Goal: Task Accomplishment & Management: Manage account settings

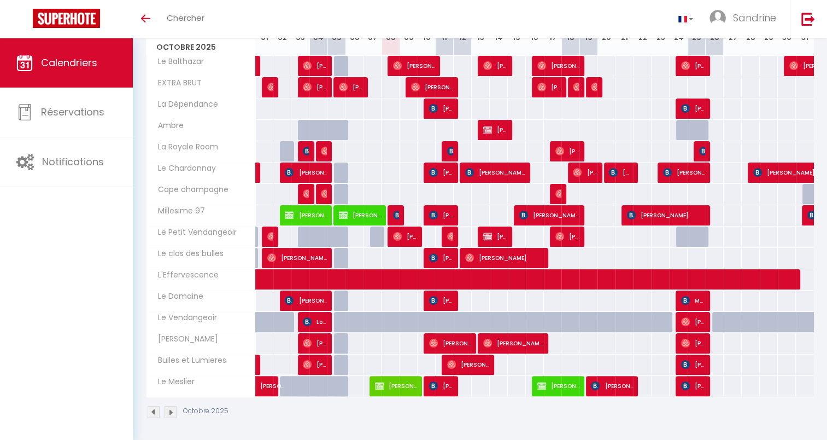
scroll to position [118, 0]
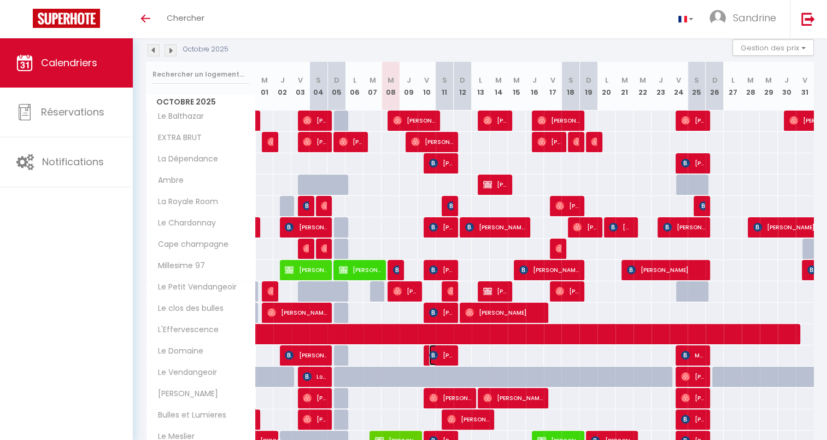
click at [437, 354] on img at bounding box center [433, 354] width 9 height 9
select select "OK"
select select "KO"
select select "0"
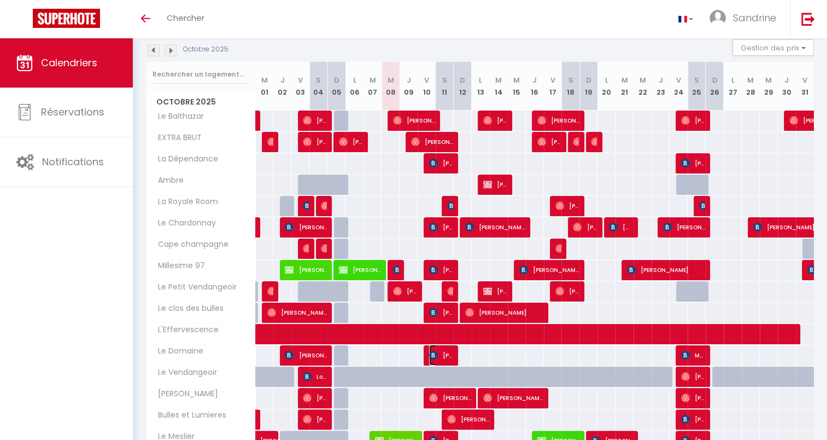
select select "1"
select select
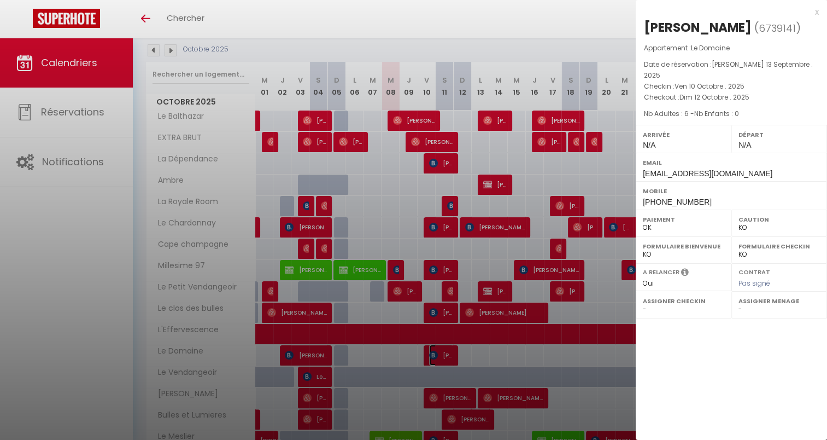
scroll to position [0, 0]
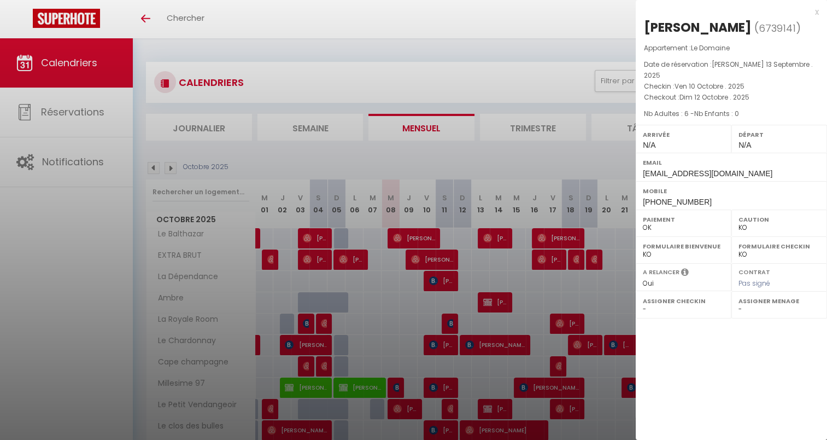
click at [817, 12] on div "x" at bounding box center [727, 11] width 183 height 13
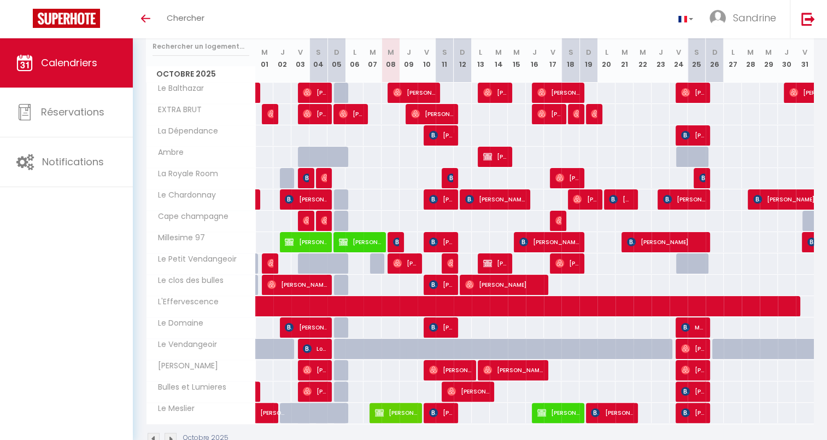
scroll to position [164, 0]
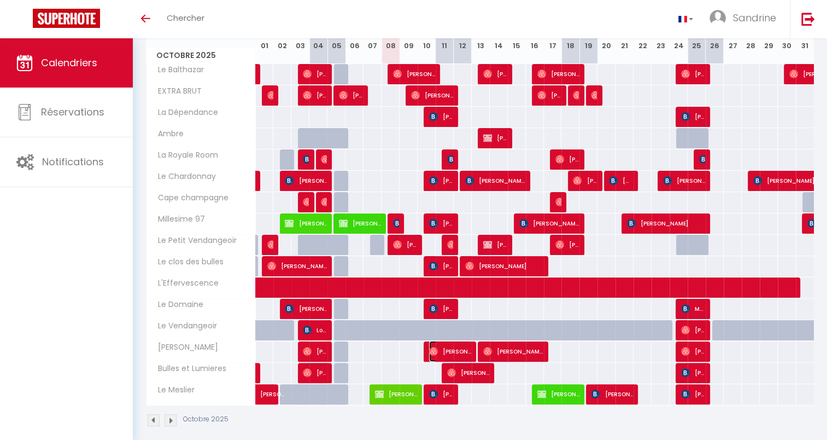
click at [448, 344] on span "[PERSON_NAME]" at bounding box center [450, 351] width 42 height 21
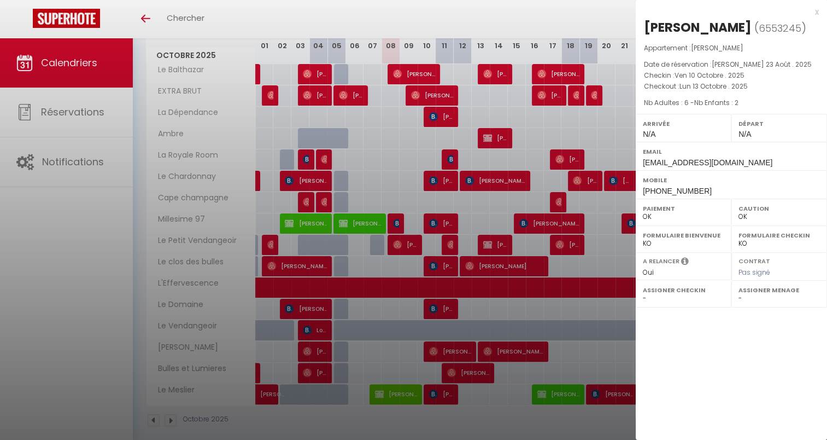
click at [816, 10] on div "x" at bounding box center [727, 11] width 183 height 13
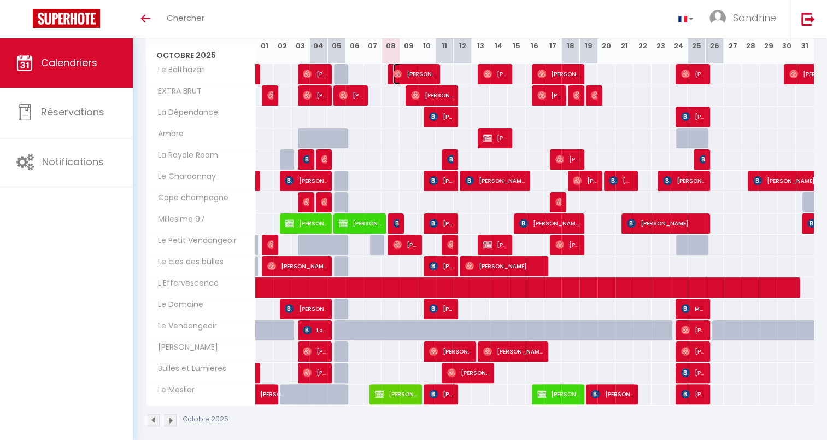
click at [420, 74] on span "[PERSON_NAME]" at bounding box center [414, 73] width 42 height 21
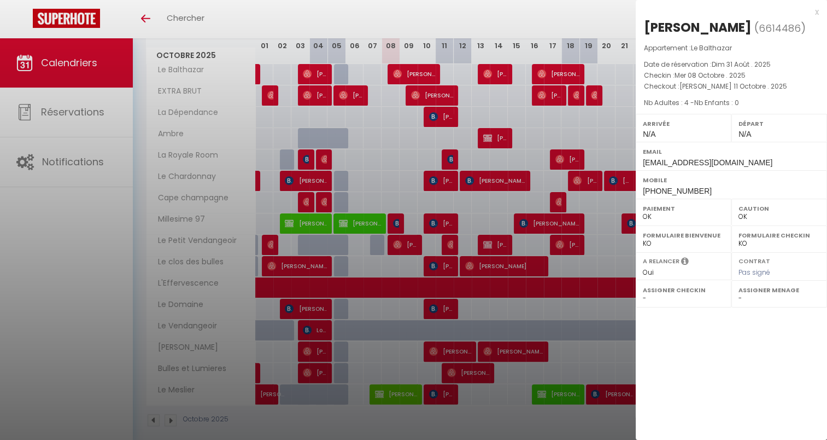
click at [440, 91] on div at bounding box center [413, 220] width 827 height 440
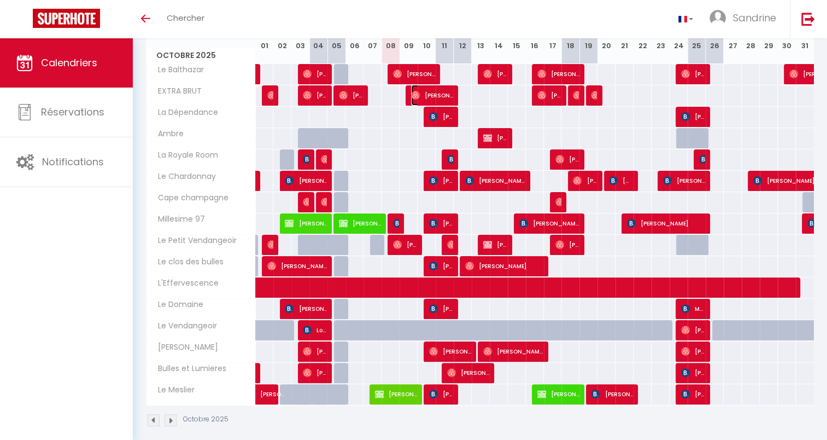
click at [440, 91] on span "[PERSON_NAME]" at bounding box center [432, 95] width 42 height 21
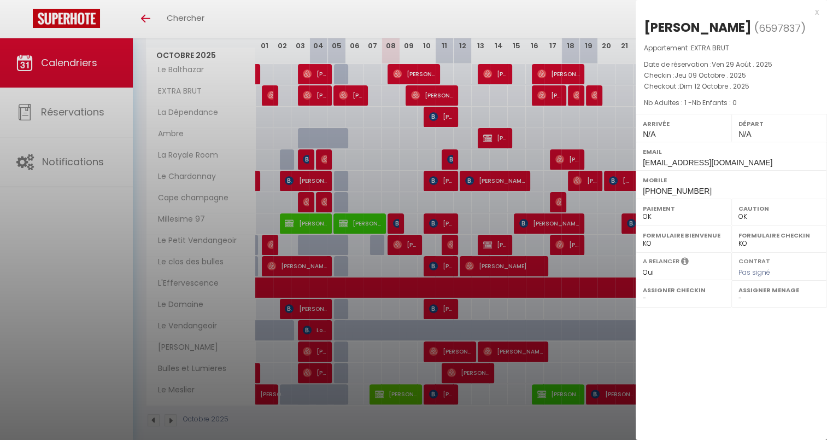
click at [445, 117] on div at bounding box center [413, 220] width 827 height 440
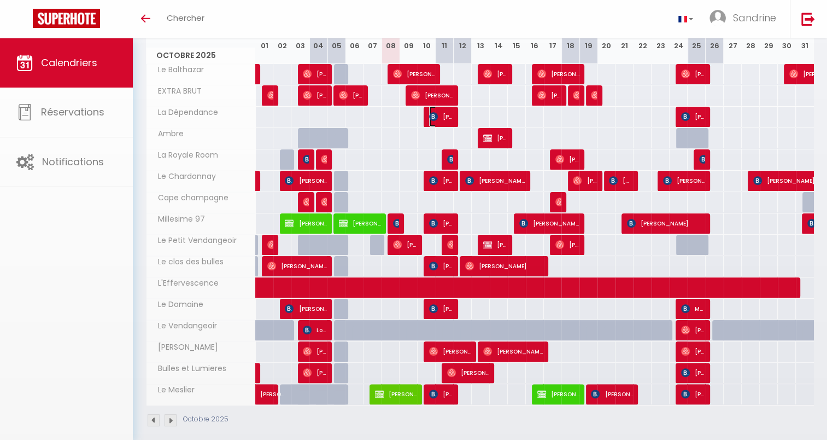
click at [445, 117] on span "[PERSON_NAME]" at bounding box center [441, 116] width 24 height 21
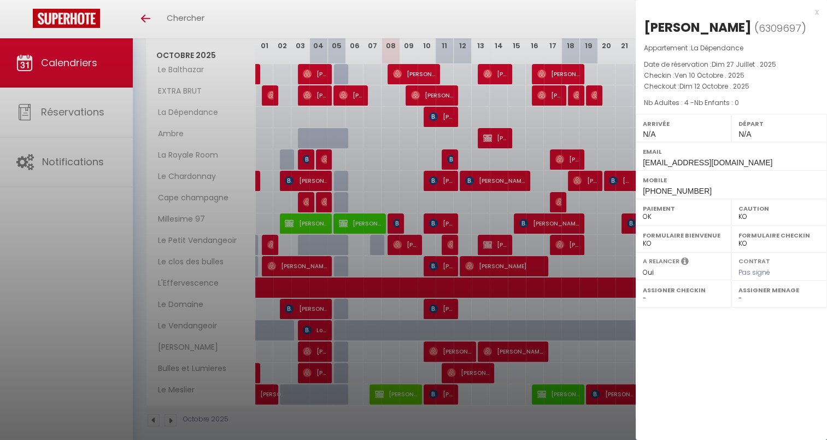
click at [450, 158] on div at bounding box center [413, 220] width 827 height 440
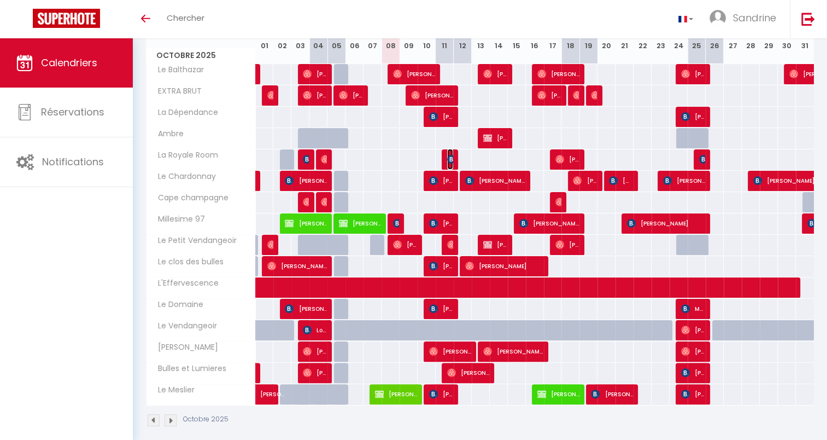
click at [450, 158] on img at bounding box center [451, 159] width 9 height 9
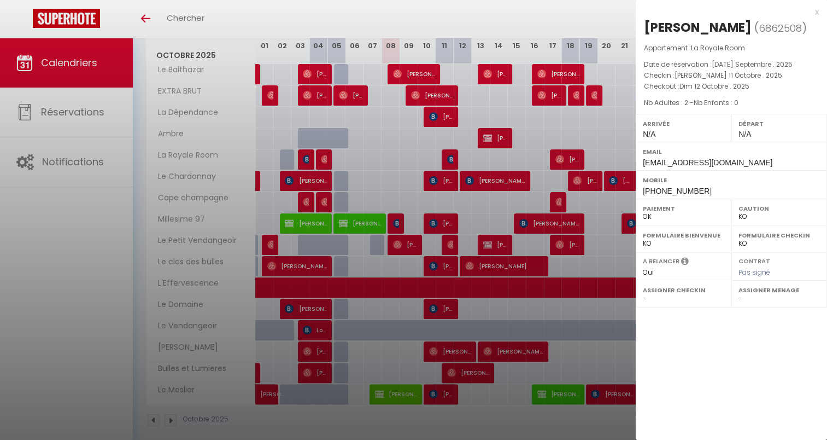
click at [450, 176] on div at bounding box center [413, 220] width 827 height 440
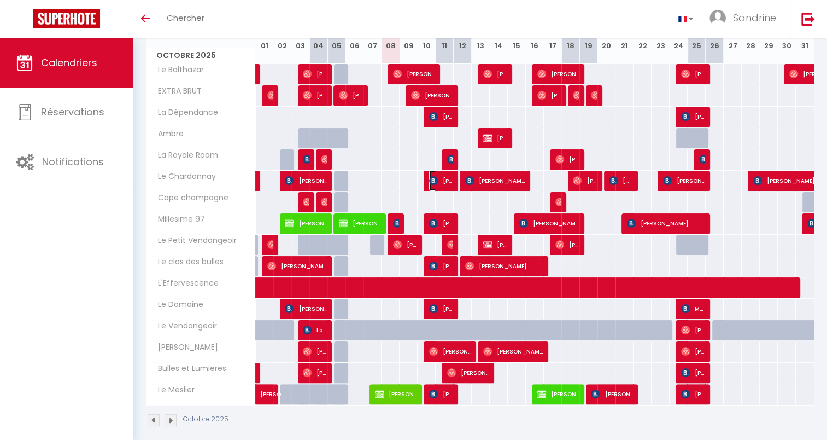
click at [450, 176] on span "[PERSON_NAME]" at bounding box center [441, 180] width 24 height 21
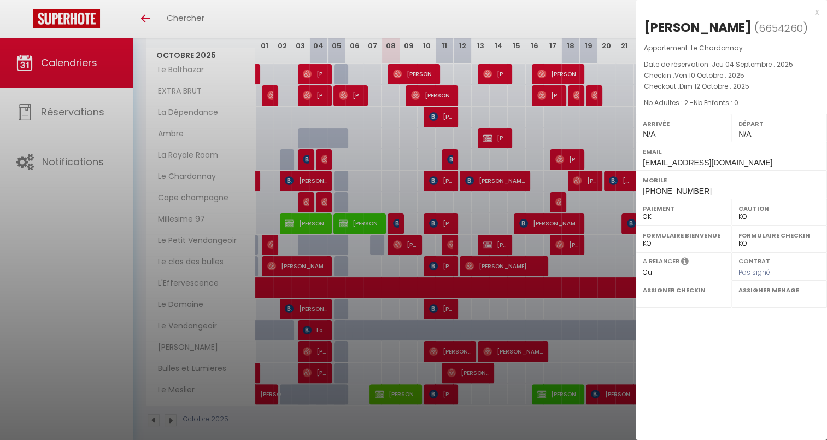
click at [448, 217] on div at bounding box center [413, 220] width 827 height 440
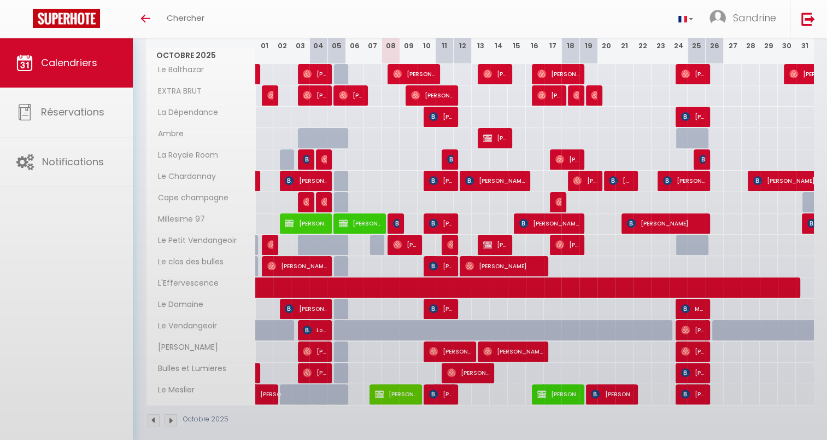
click at [448, 217] on body "🟢 Des questions ou besoin d'assistance pour la migration AirBnB? Prenez rdv >>>…" at bounding box center [413, 162] width 827 height 576
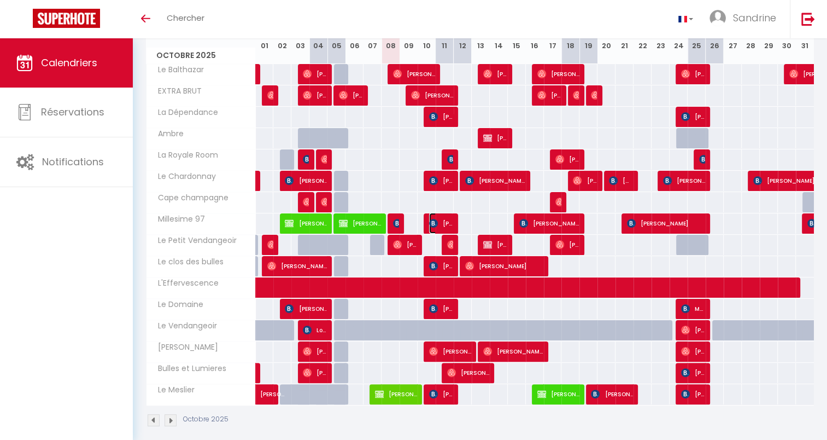
click at [448, 217] on span "[PERSON_NAME]" at bounding box center [441, 223] width 24 height 21
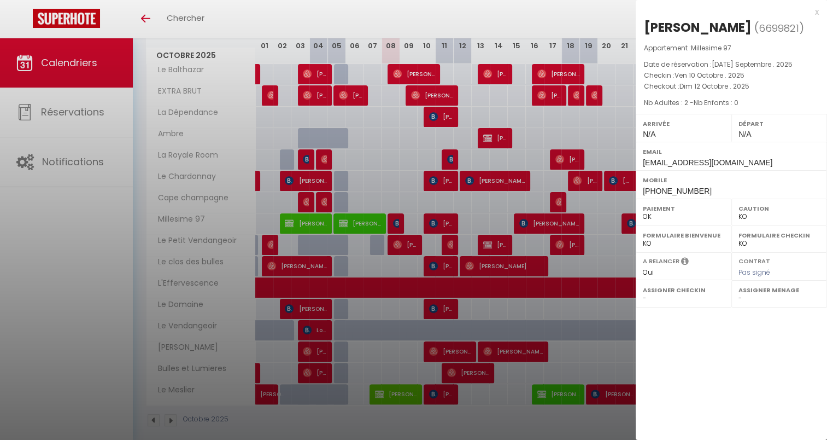
click at [449, 242] on div at bounding box center [413, 220] width 827 height 440
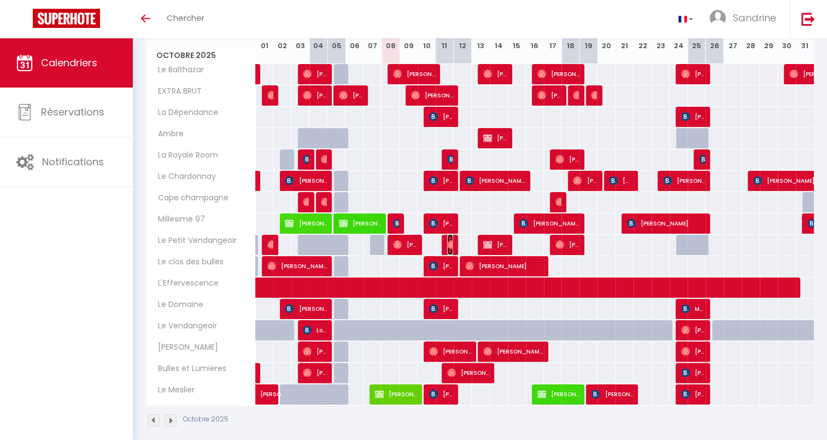
click at [449, 242] on img at bounding box center [451, 244] width 9 height 9
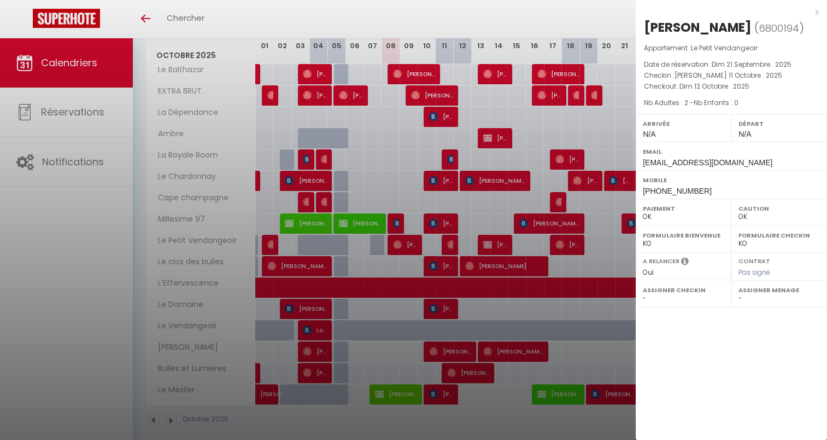
click at [448, 262] on div at bounding box center [413, 220] width 827 height 440
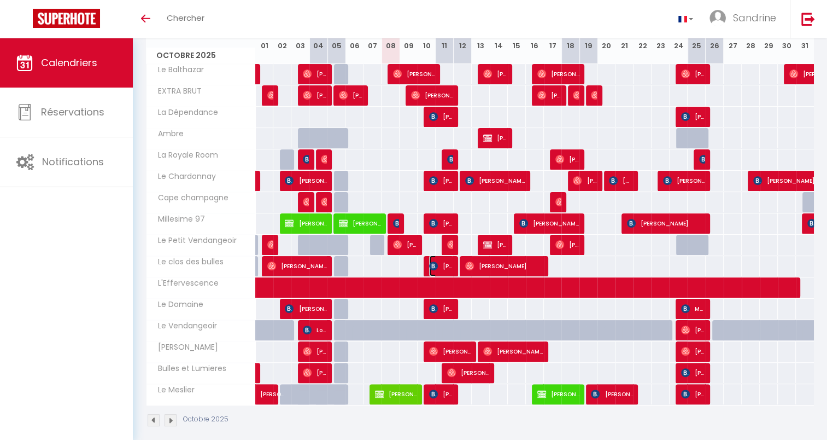
click at [448, 262] on span "[PERSON_NAME]" at bounding box center [441, 265] width 24 height 21
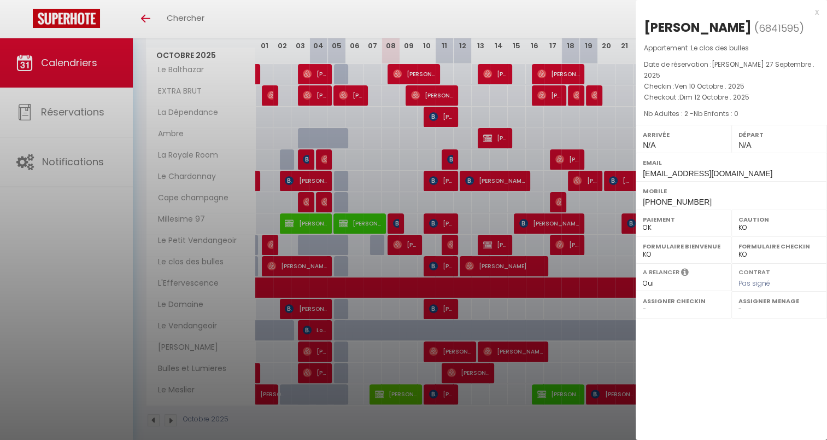
click at [449, 302] on div at bounding box center [413, 220] width 827 height 440
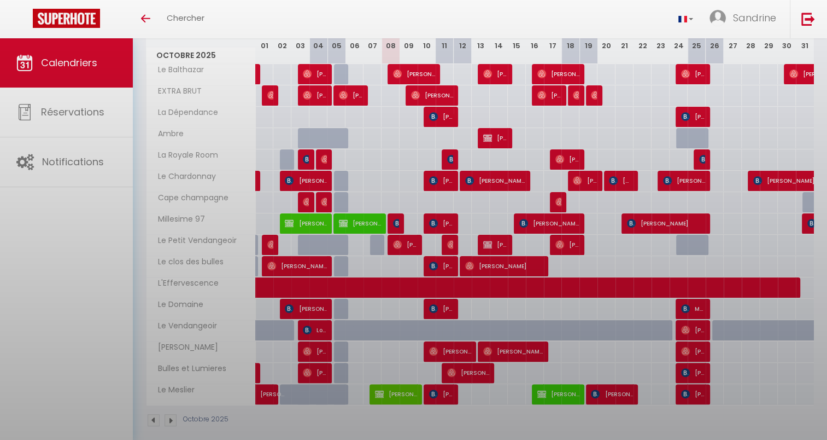
click at [449, 302] on body "🟢 Des questions ou besoin d'assistance pour la migration AirBnB? Prenez rdv >>>…" at bounding box center [413, 162] width 827 height 576
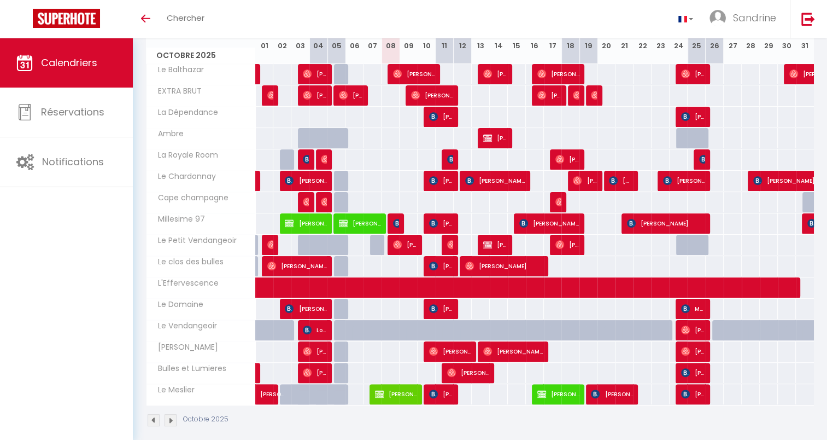
drag, startPoint x: 449, startPoint y: 302, endPoint x: 553, endPoint y: 300, distance: 103.9
click at [553, 300] on div "130" at bounding box center [552, 308] width 19 height 20
click at [481, 197] on div "110" at bounding box center [480, 202] width 19 height 20
click at [508, 346] on span "[PERSON_NAME]" at bounding box center [513, 351] width 60 height 21
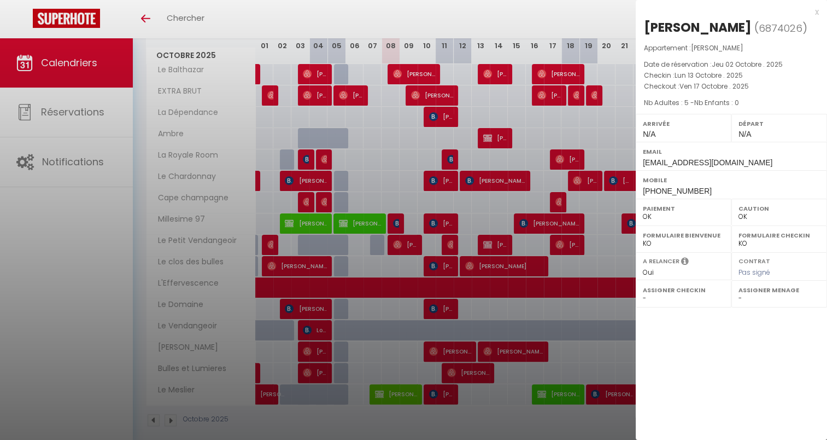
click at [454, 353] on div at bounding box center [413, 220] width 827 height 440
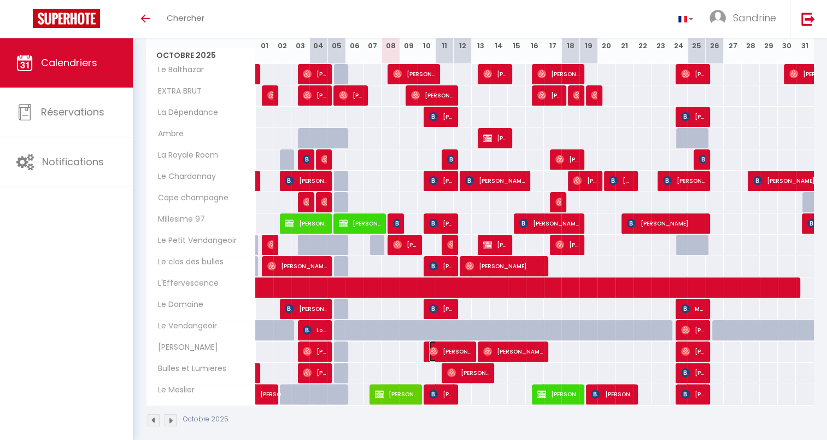
click at [454, 348] on span "[PERSON_NAME]" at bounding box center [450, 351] width 42 height 21
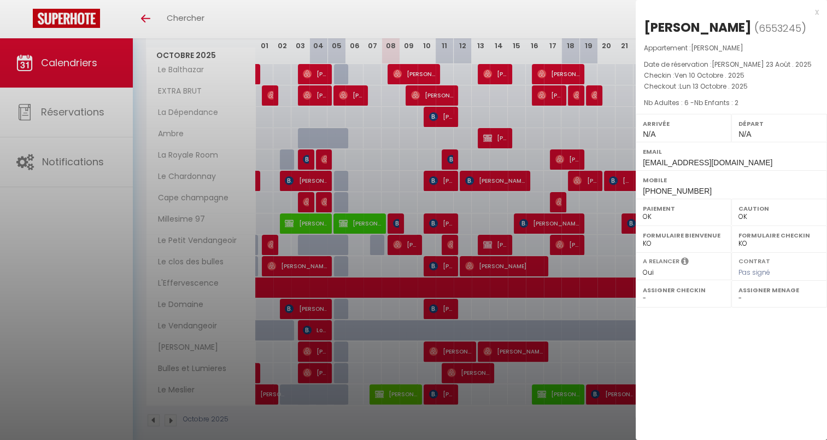
click at [467, 366] on div at bounding box center [413, 220] width 827 height 440
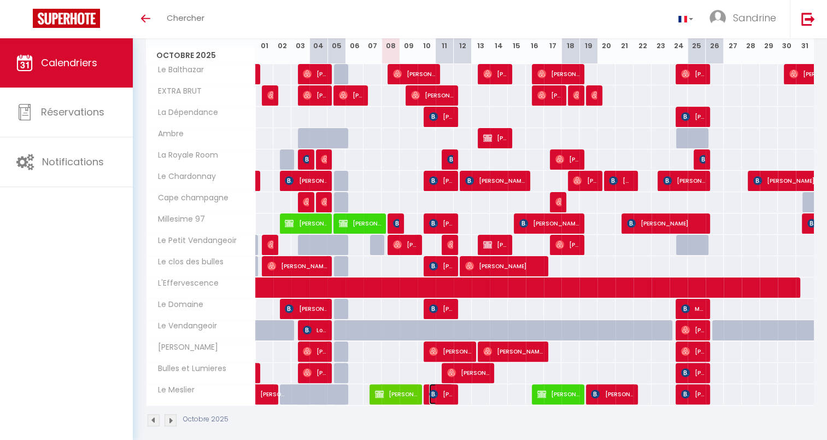
click at [443, 389] on span "[PERSON_NAME]" at bounding box center [441, 393] width 24 height 21
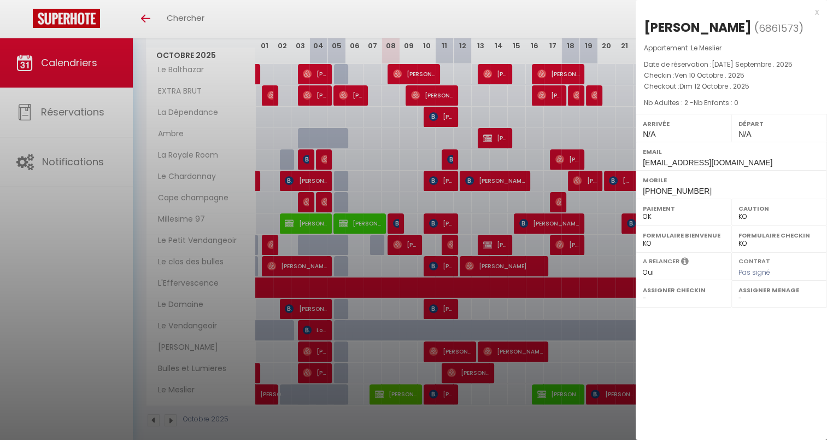
click at [443, 389] on div at bounding box center [413, 220] width 827 height 440
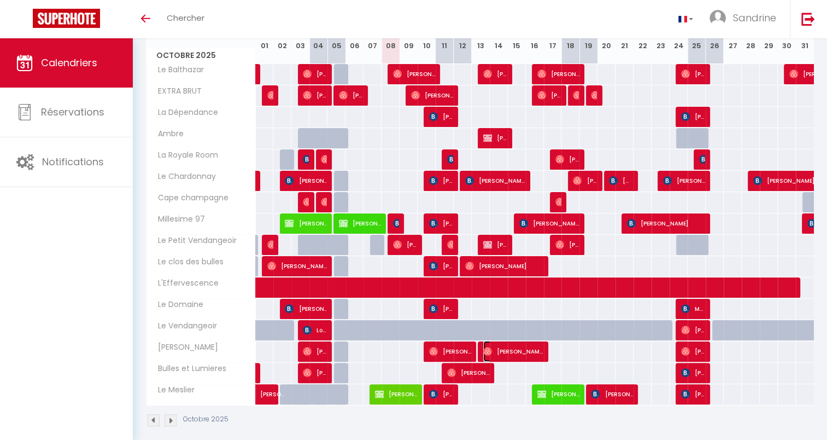
click at [534, 347] on span "[PERSON_NAME]" at bounding box center [513, 351] width 60 height 21
select select "OK"
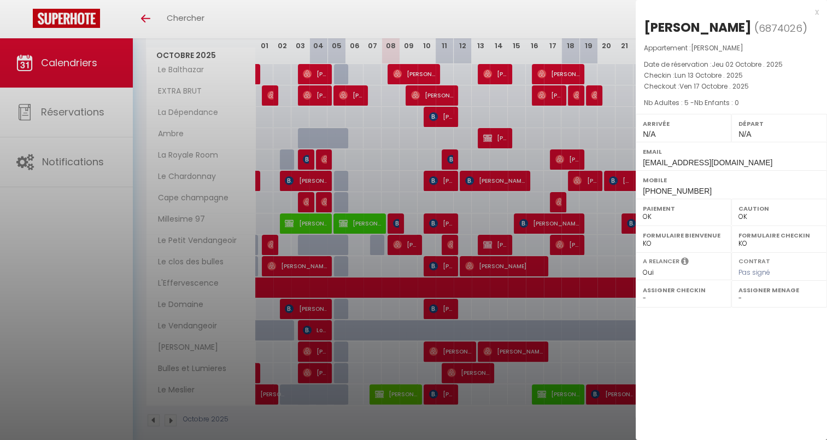
drag, startPoint x: 558, startPoint y: 134, endPoint x: 559, endPoint y: 127, distance: 6.7
click at [558, 133] on div at bounding box center [413, 220] width 827 height 440
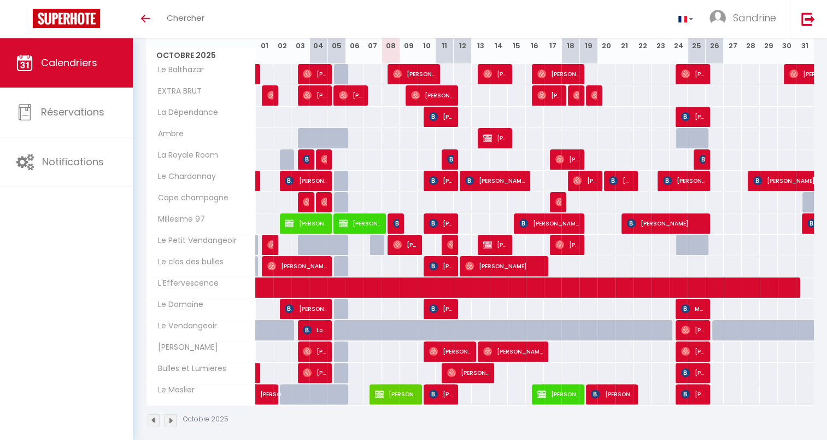
drag, startPoint x: 581, startPoint y: 338, endPoint x: 581, endPoint y: 347, distance: 8.7
click at [581, 345] on tbody "Le Balthazar 130 130 130 [PERSON_NAME] 130 130 130 130 [PERSON_NAME]" at bounding box center [481, 233] width 668 height 341
drag, startPoint x: 581, startPoint y: 347, endPoint x: 574, endPoint y: 409, distance: 62.7
click at [574, 409] on div "Octobre 2025" at bounding box center [480, 421] width 668 height 32
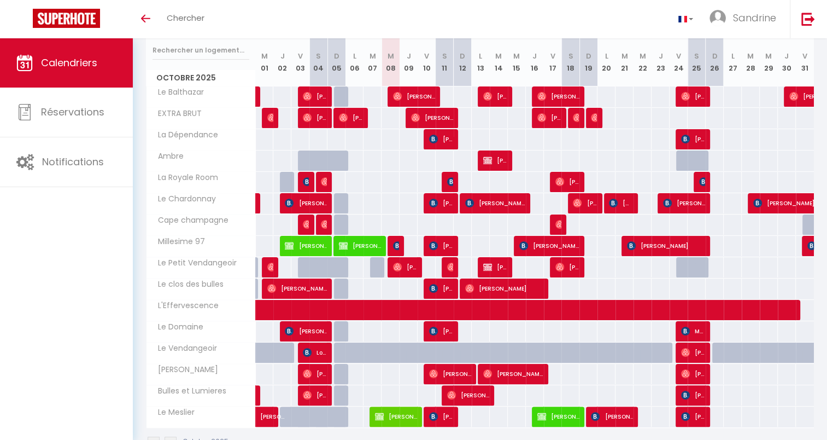
scroll to position [118, 0]
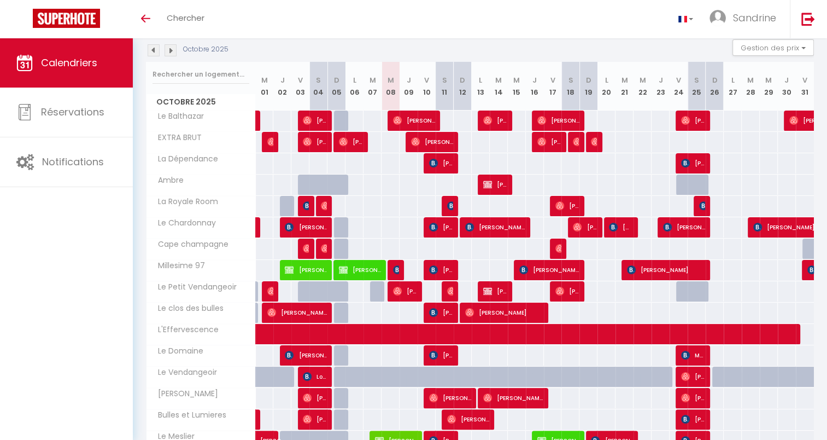
click at [642, 230] on div "100" at bounding box center [642, 227] width 19 height 20
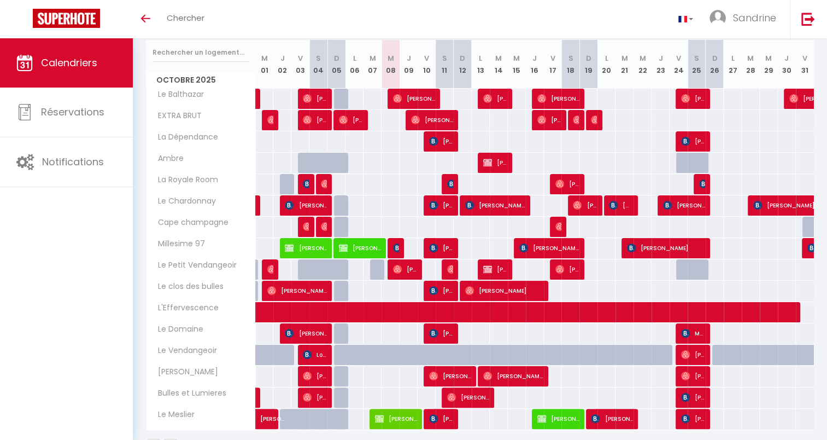
scroll to position [172, 0]
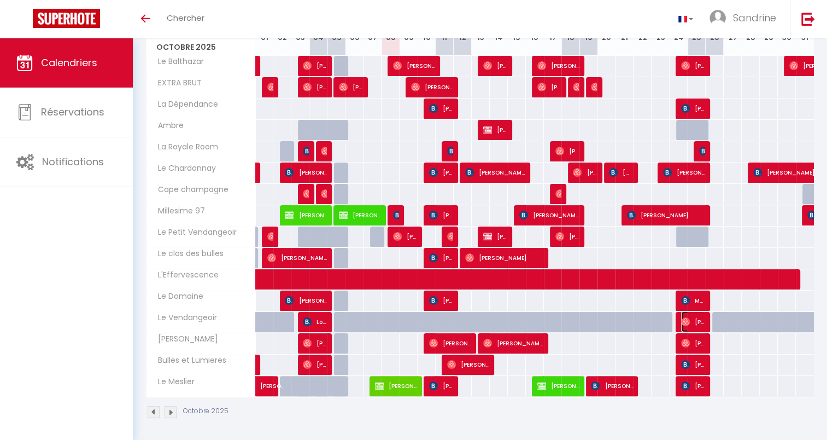
click at [687, 318] on img at bounding box center [685, 321] width 9 height 9
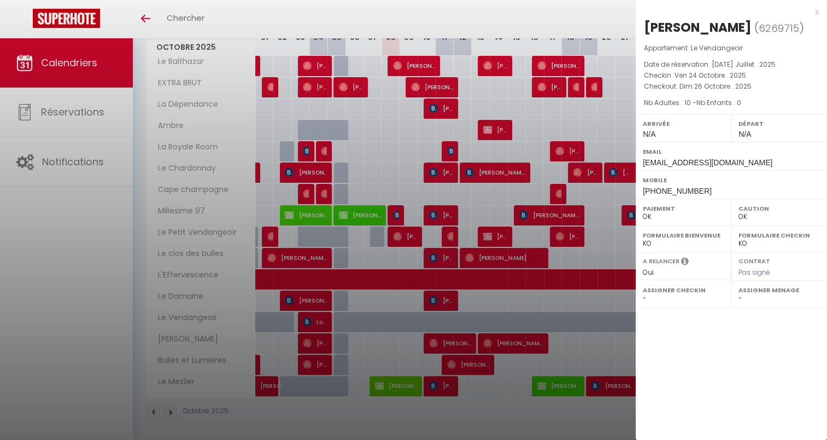
click at [818, 11] on div "x" at bounding box center [727, 11] width 183 height 13
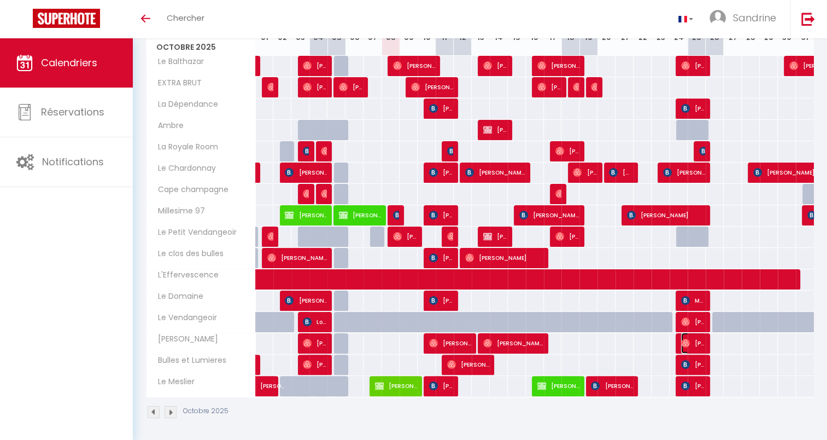
click at [690, 339] on span "[PERSON_NAME]" at bounding box center [693, 342] width 24 height 21
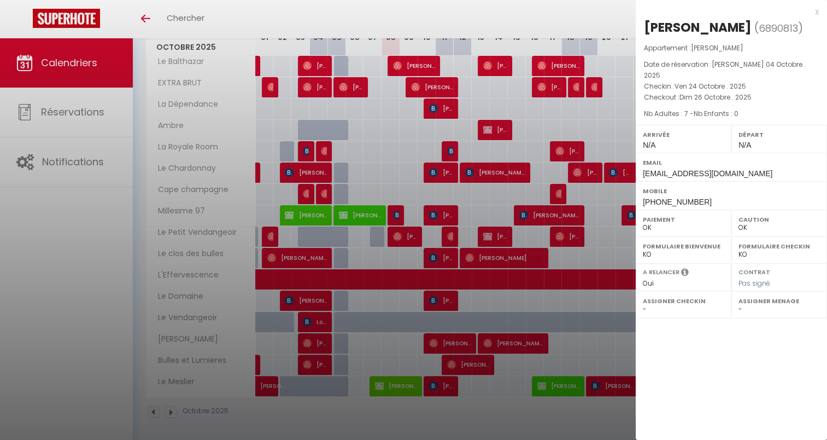
click at [601, 113] on div at bounding box center [413, 220] width 827 height 440
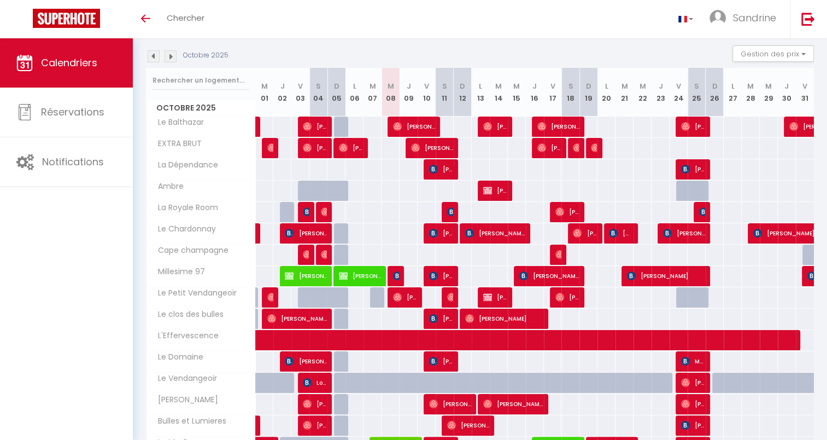
scroll to position [0, 0]
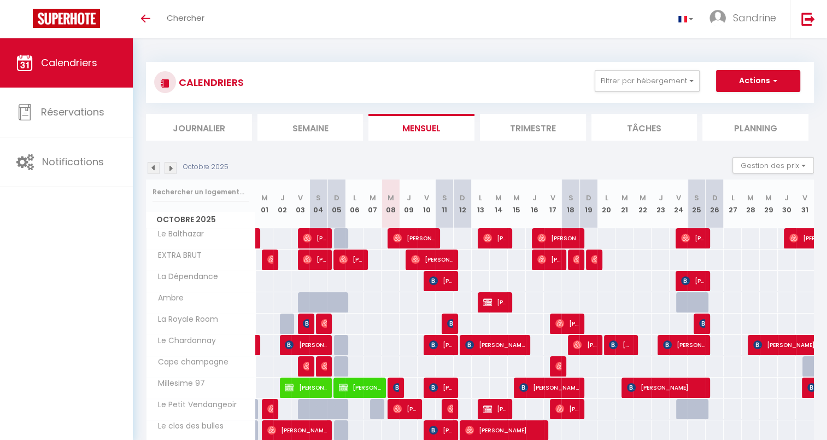
click at [170, 168] on img at bounding box center [171, 168] width 12 height 12
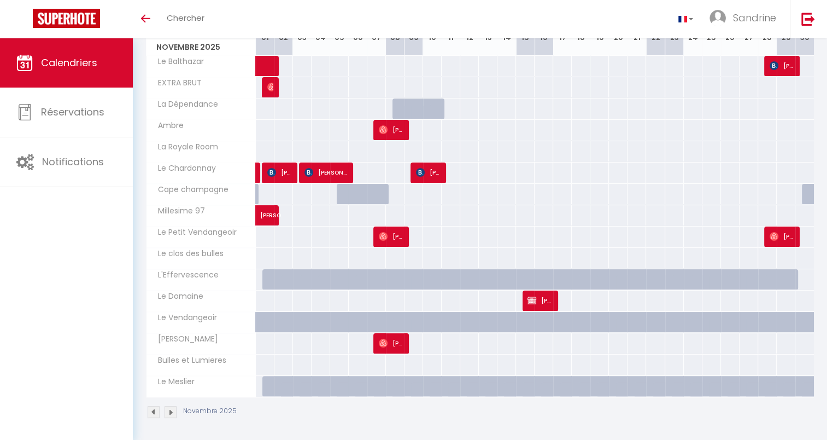
scroll to position [118, 0]
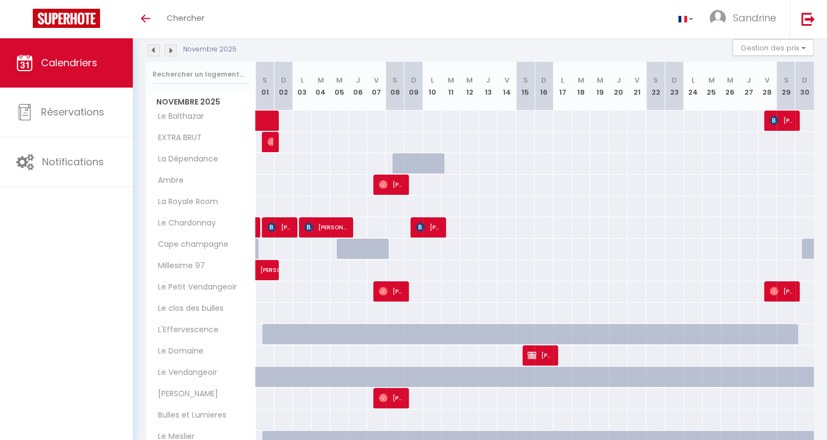
click at [171, 50] on img at bounding box center [171, 50] width 12 height 12
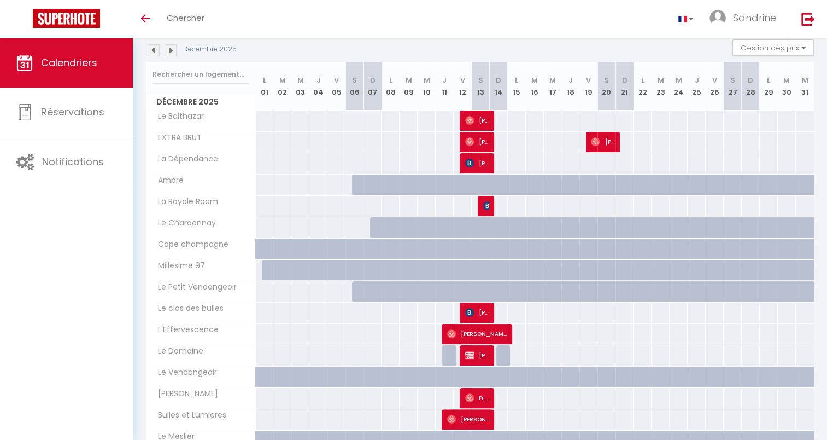
scroll to position [172, 0]
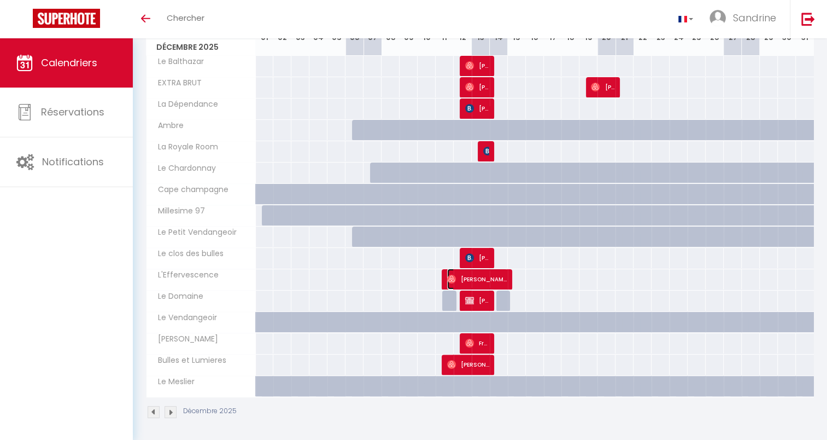
click at [479, 273] on span "[PERSON_NAME]" at bounding box center [477, 278] width 60 height 21
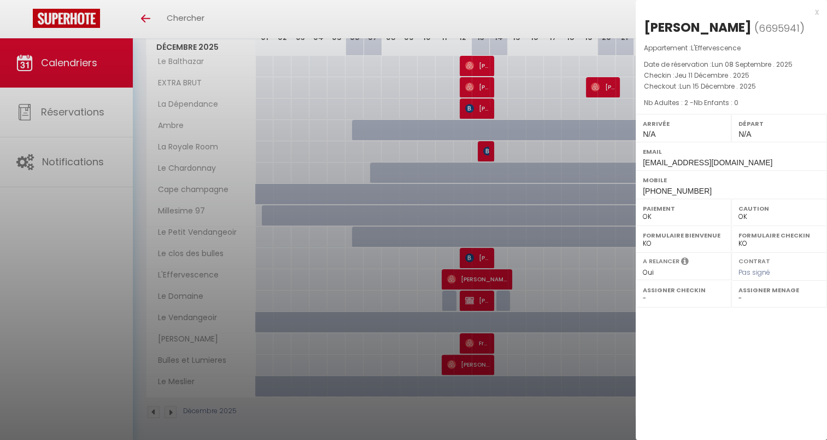
click at [479, 273] on div at bounding box center [413, 220] width 827 height 440
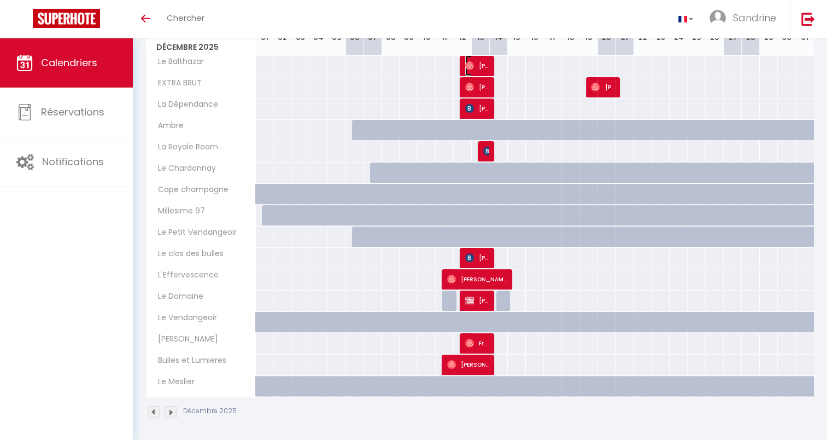
click at [473, 59] on span "[PERSON_NAME]" at bounding box center [477, 65] width 24 height 21
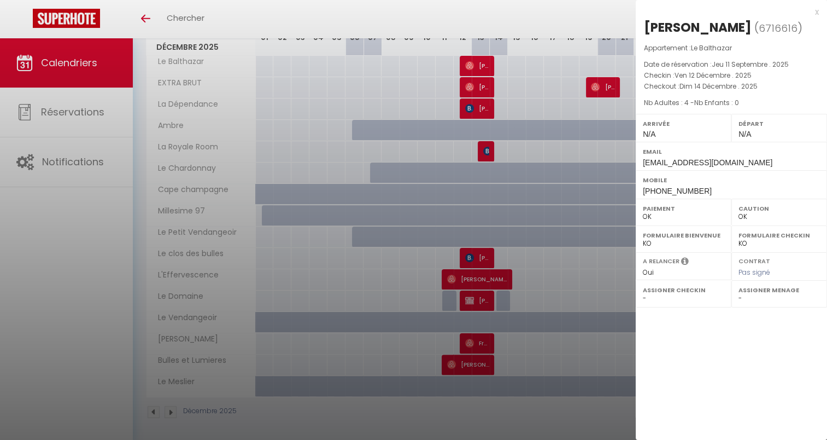
click at [473, 59] on div at bounding box center [413, 220] width 827 height 440
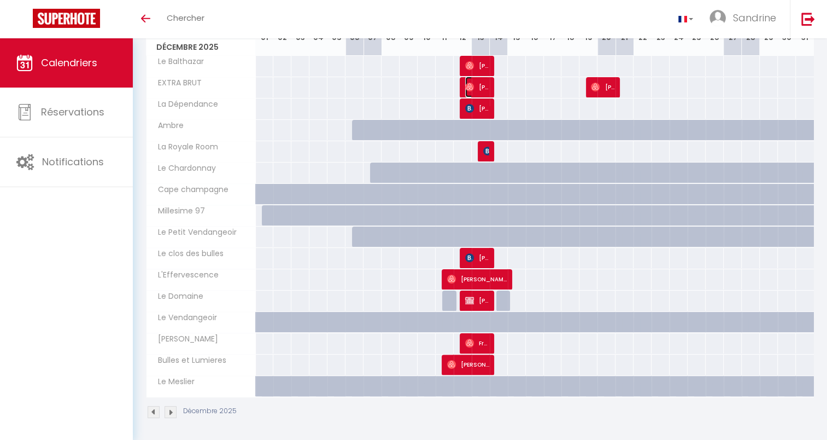
click at [477, 84] on span "[PERSON_NAME]" at bounding box center [477, 87] width 24 height 21
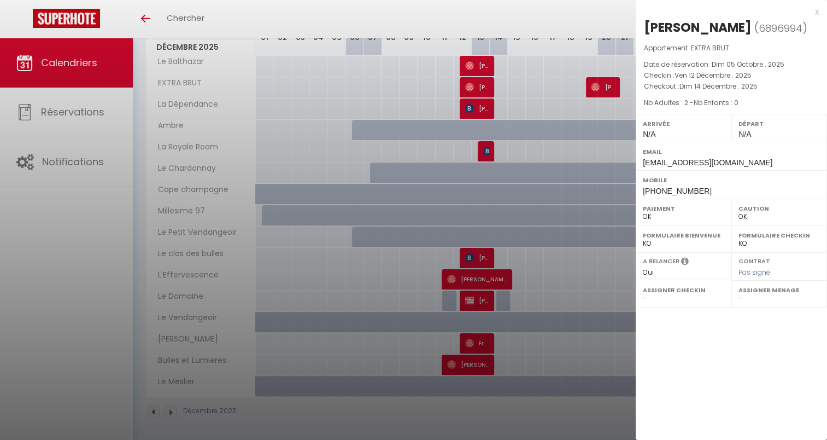
click at [477, 84] on div at bounding box center [413, 220] width 827 height 440
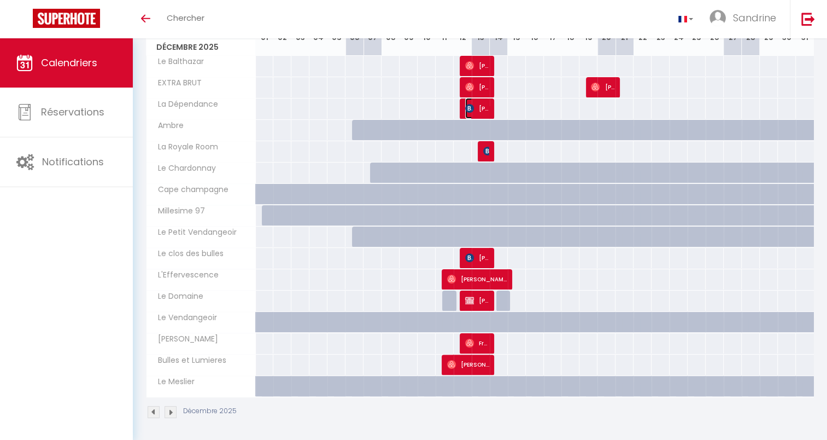
click at [476, 107] on span "[PERSON_NAME]" at bounding box center [477, 108] width 24 height 21
select select "KO"
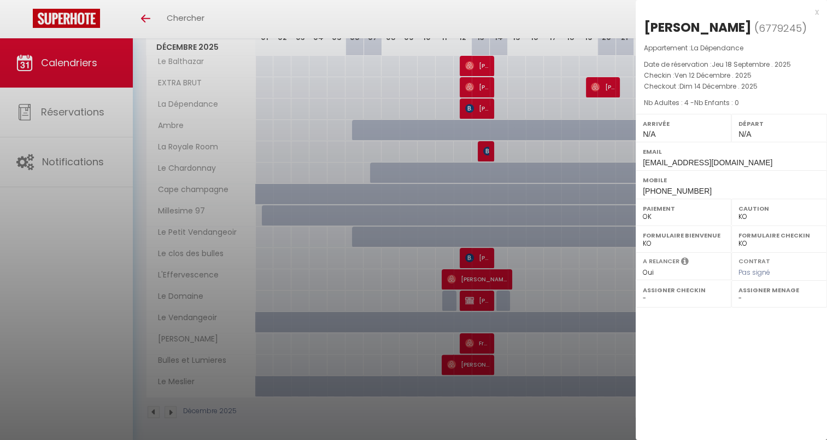
click at [476, 107] on div at bounding box center [413, 220] width 827 height 440
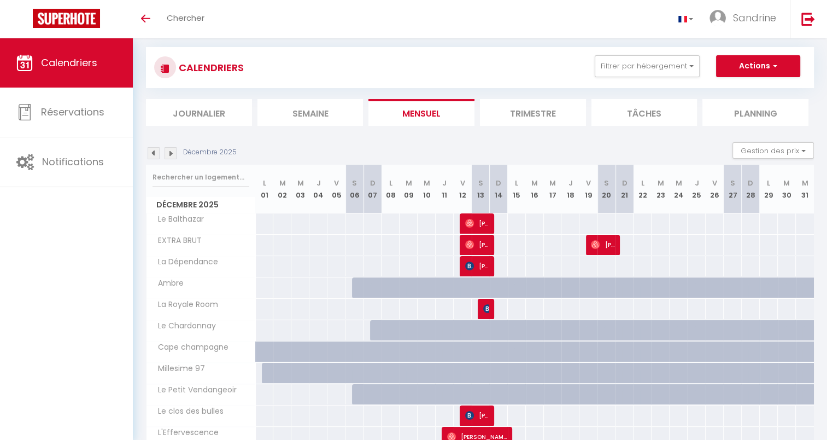
scroll to position [8, 0]
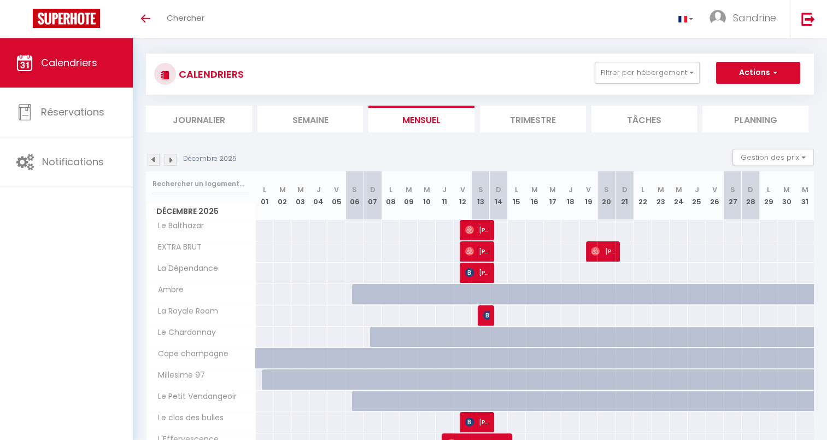
click at [149, 158] on img at bounding box center [154, 160] width 12 height 12
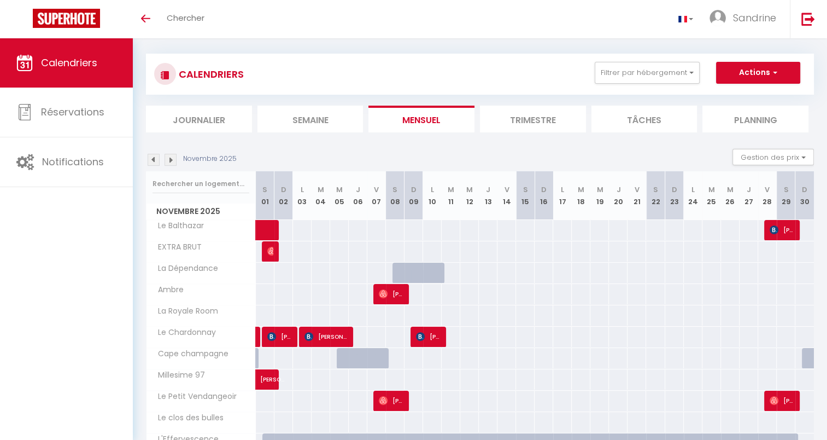
click at [149, 158] on img at bounding box center [154, 160] width 12 height 12
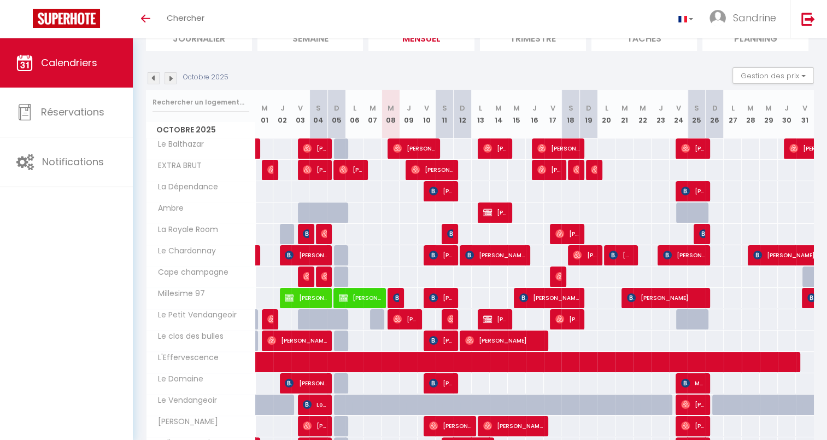
scroll to position [109, 0]
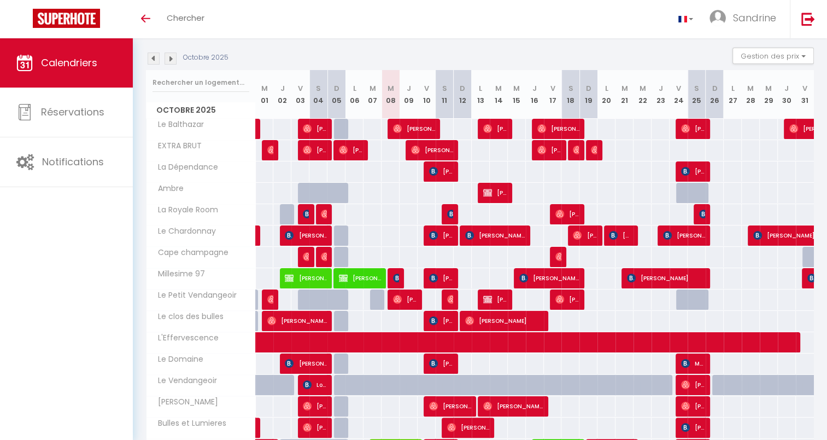
click at [721, 278] on div "100" at bounding box center [714, 278] width 19 height 20
